Goal: Task Accomplishment & Management: Manage account settings

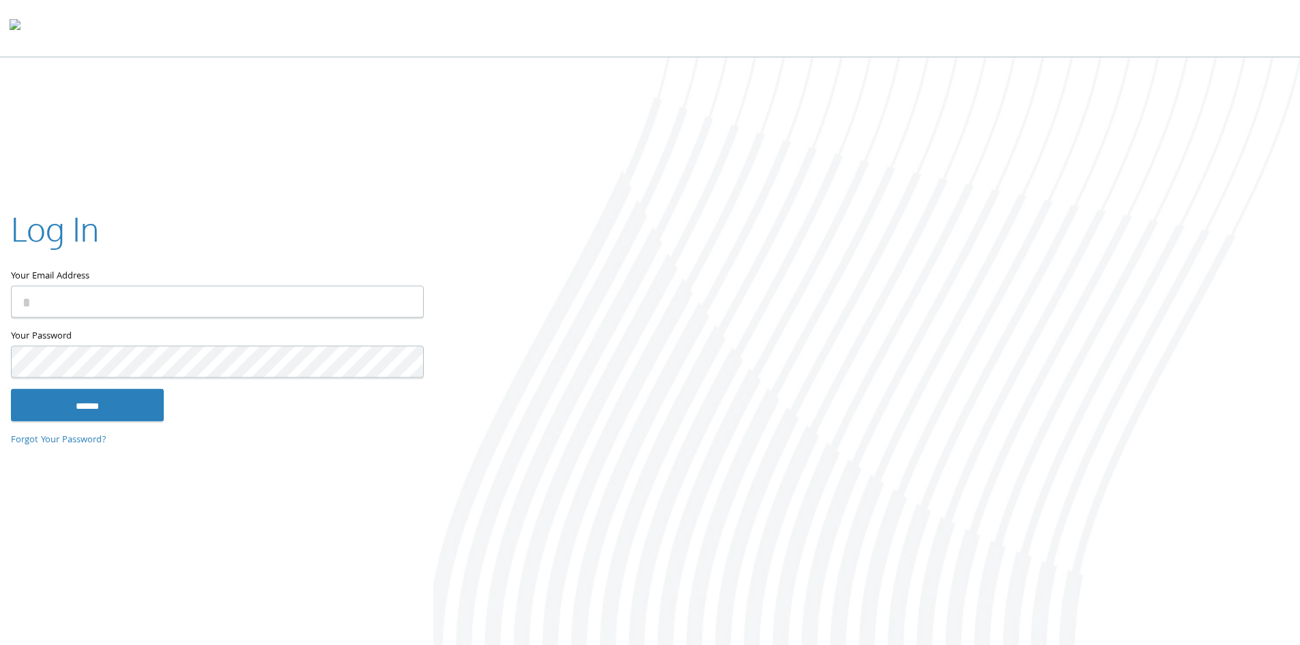
type input "**********"
click at [130, 413] on input "******" at bounding box center [87, 404] width 153 height 33
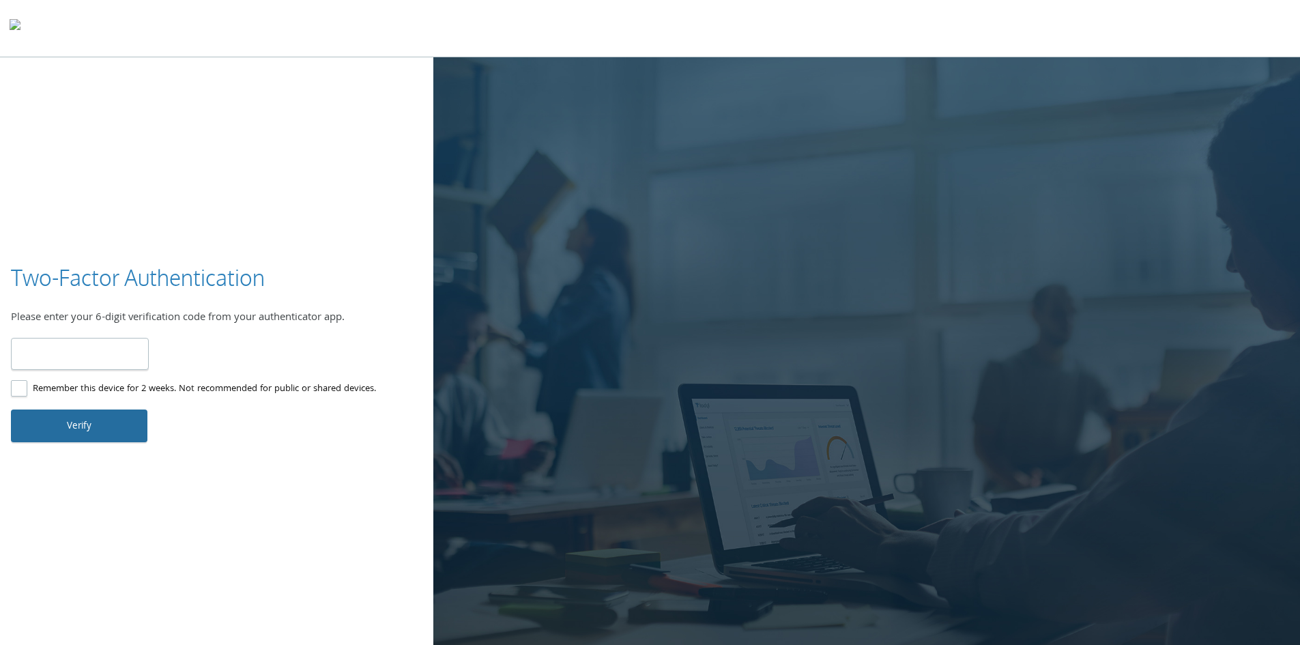
type input "******"
click at [98, 426] on button "Verify" at bounding box center [79, 425] width 136 height 33
